Goal: Information Seeking & Learning: Learn about a topic

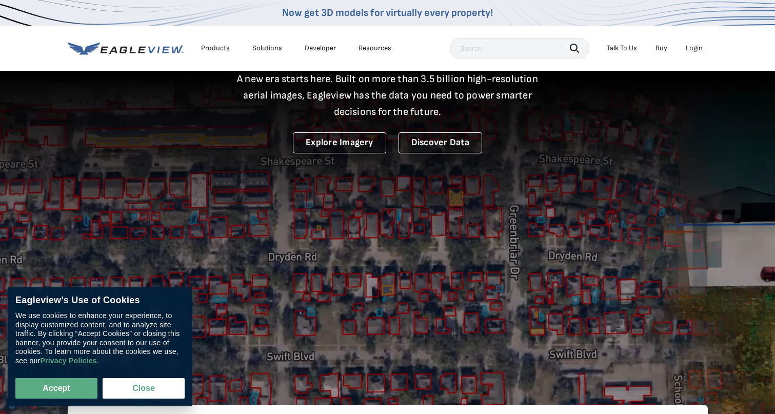
scroll to position [89, 0]
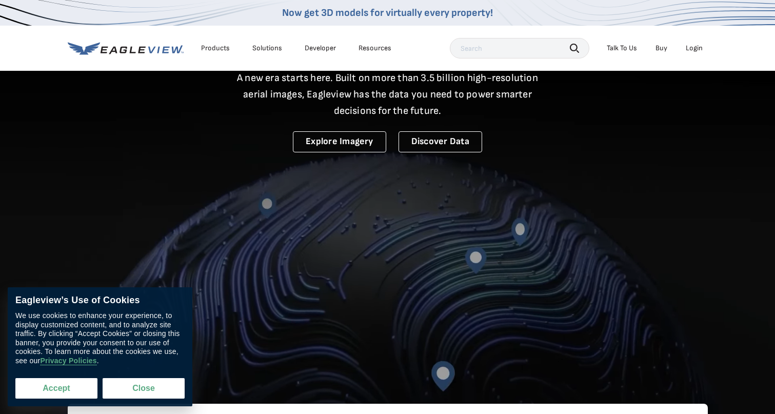
click at [79, 383] on button "Accept" at bounding box center [56, 388] width 82 height 21
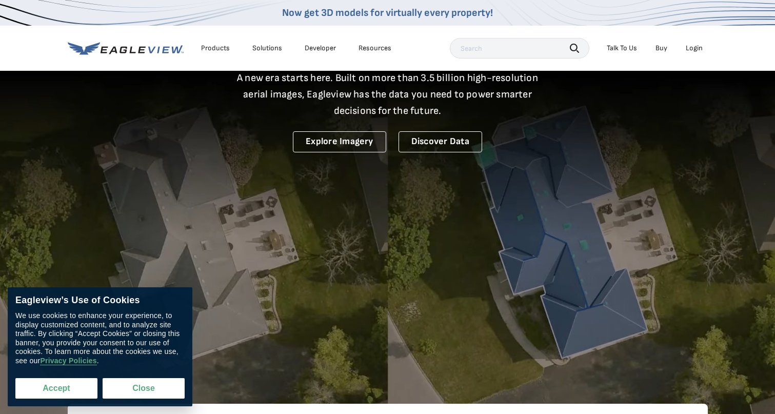
checkbox input "true"
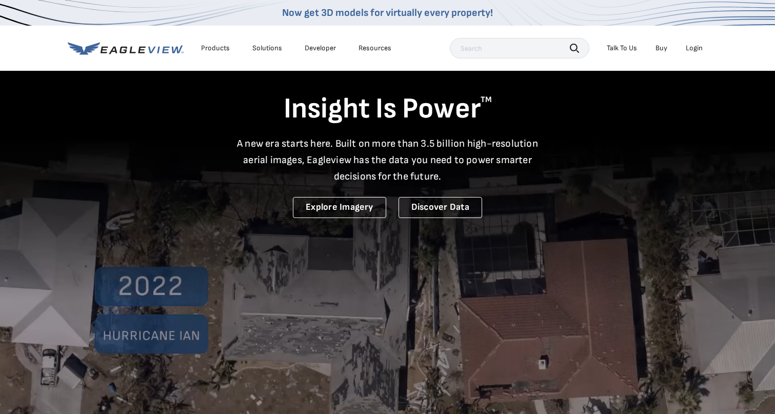
scroll to position [0, 0]
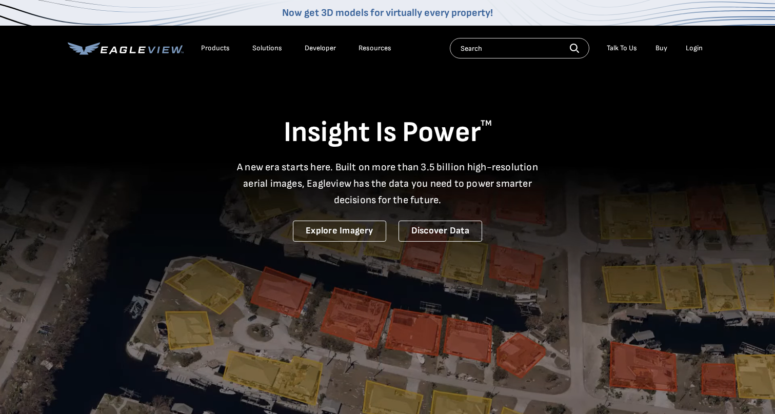
click at [223, 49] on div "Products" at bounding box center [215, 48] width 29 height 9
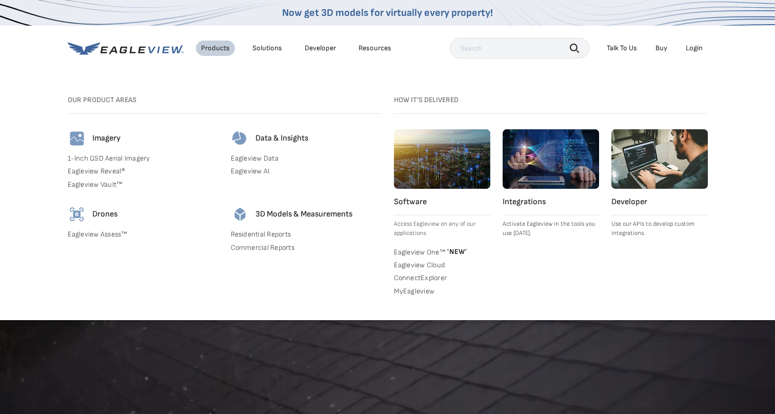
click at [267, 44] on div "Solutions" at bounding box center [267, 48] width 30 height 9
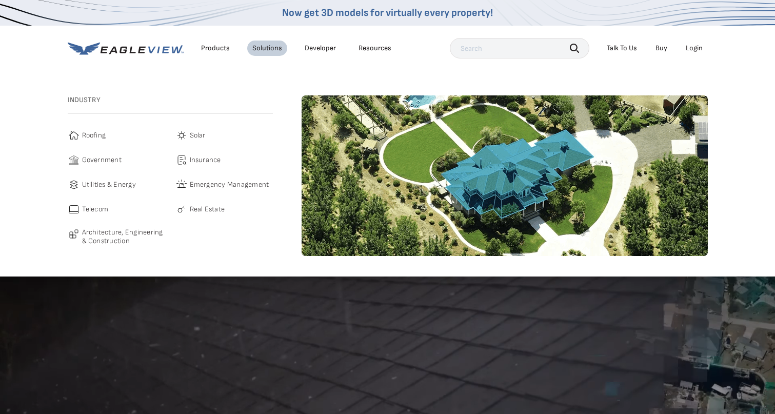
click at [92, 135] on span "Roofing" at bounding box center [94, 135] width 24 height 12
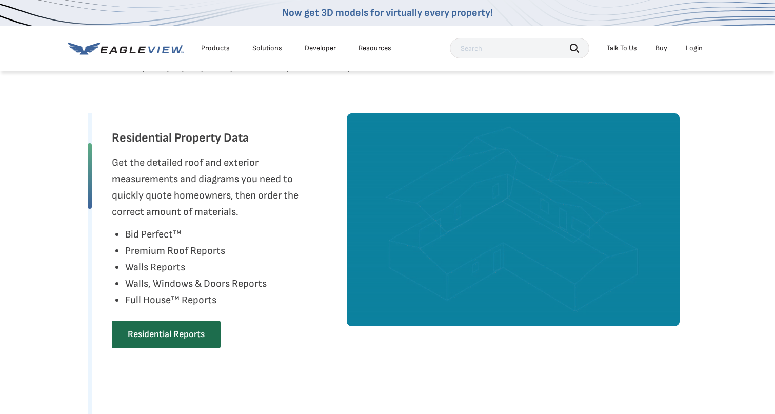
scroll to position [485, 0]
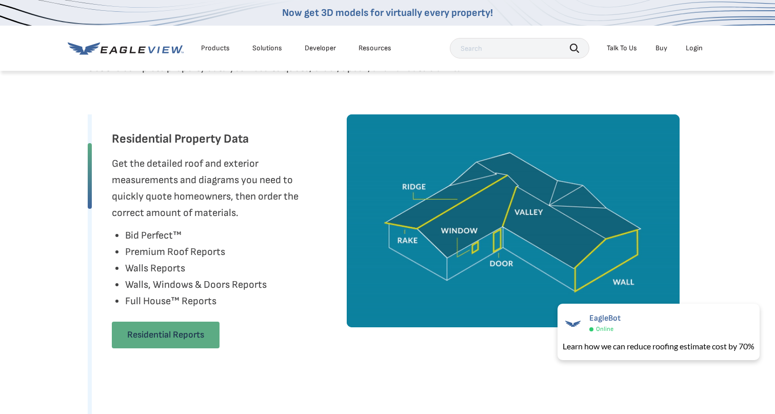
click at [174, 338] on link "Residential Reports" at bounding box center [166, 335] width 108 height 27
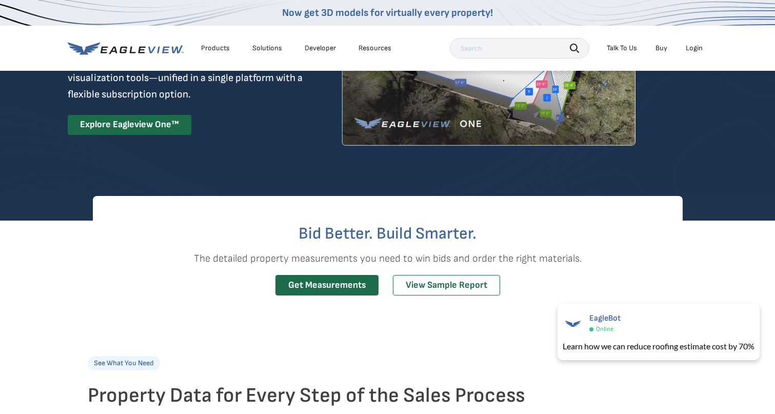
scroll to position [126, 0]
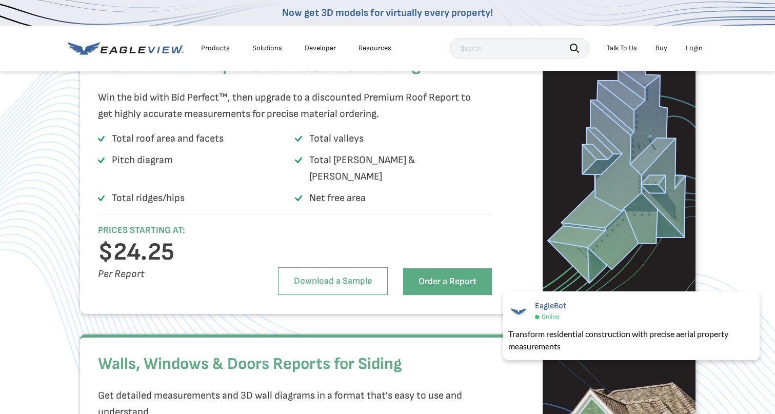
scroll to position [1459, 0]
